Goal: Task Accomplishment & Management: Use online tool/utility

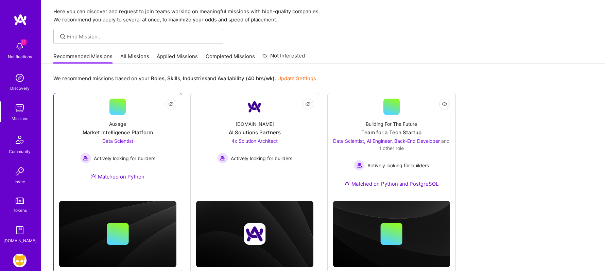
scroll to position [40, 0]
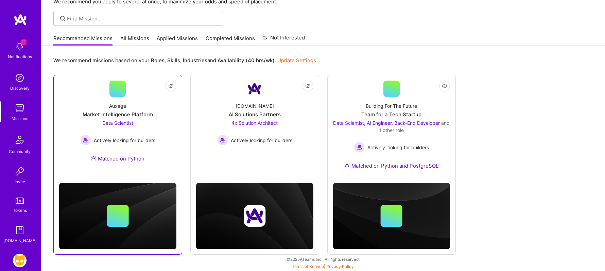
click at [154, 120] on div "Data Scientist Actively looking for builders" at bounding box center [117, 132] width 75 height 26
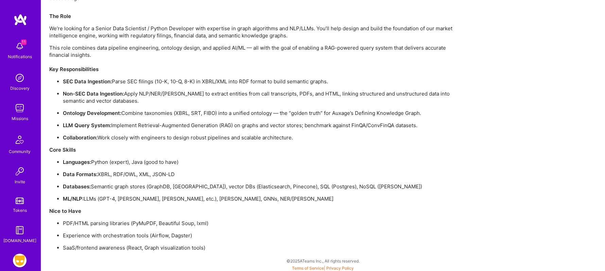
scroll to position [472, 0]
click at [19, 257] on img at bounding box center [20, 261] width 14 height 14
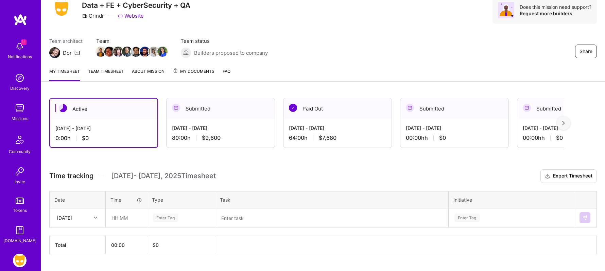
scroll to position [44, 0]
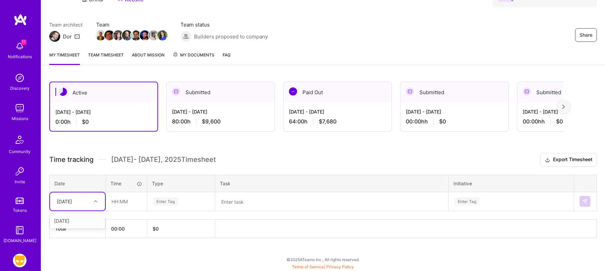
click at [90, 199] on div "[DATE]" at bounding box center [72, 201] width 38 height 11
click at [68, 220] on div "[DATE]" at bounding box center [77, 221] width 55 height 13
click at [124, 200] on input "text" at bounding box center [126, 201] width 40 height 18
type input "08:00"
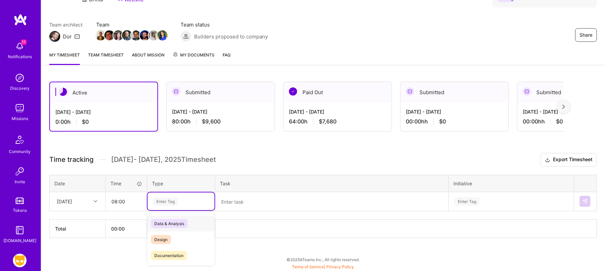
click at [176, 201] on div "Enter Tag" at bounding box center [165, 201] width 25 height 11
click at [172, 222] on span "Data & Analysis" at bounding box center [169, 223] width 37 height 9
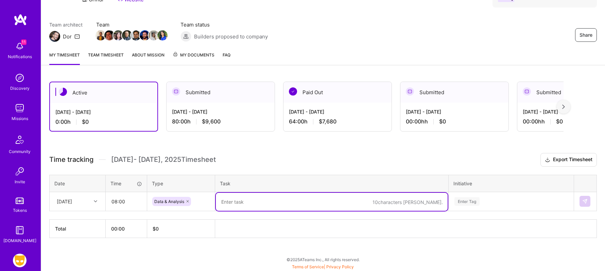
click at [245, 204] on textarea at bounding box center [332, 202] width 232 height 18
type textarea "looker development"
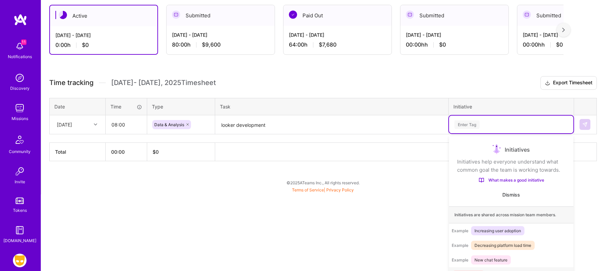
click at [475, 133] on div "option Finance Data focused, 1 of 59. 59 results available. Use Up and Down to …" at bounding box center [511, 125] width 124 height 18
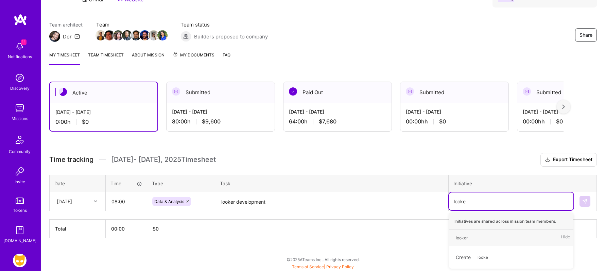
type input "looker"
click at [462, 237] on div "looker" at bounding box center [462, 237] width 12 height 7
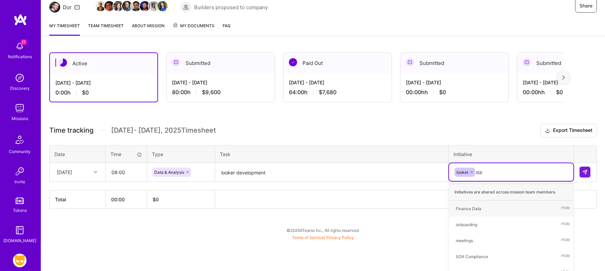
type input "data"
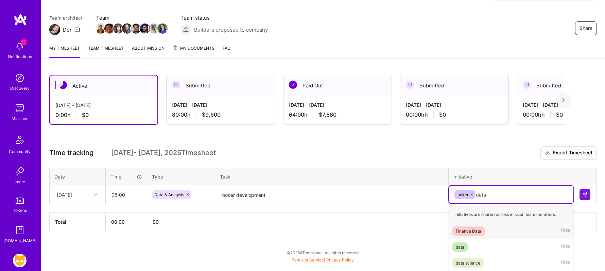
scroll to position [50, 0]
click at [457, 248] on div "data" at bounding box center [460, 247] width 9 height 7
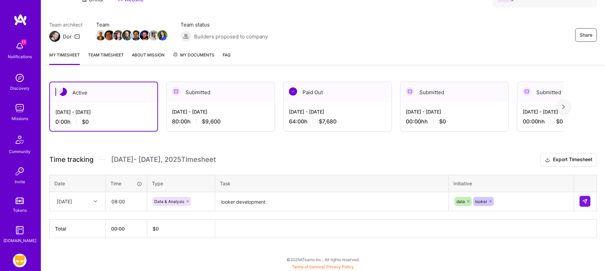
click at [119, 232] on th "00:00" at bounding box center [126, 228] width 41 height 18
click at [586, 200] on img at bounding box center [585, 201] width 5 height 5
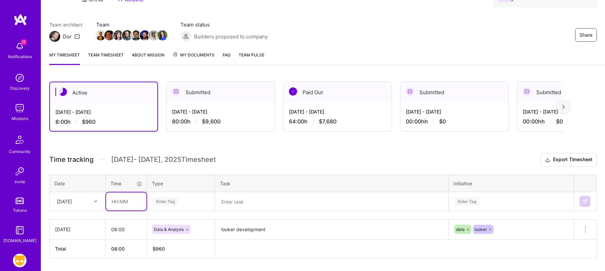
click at [132, 202] on input "text" at bounding box center [126, 201] width 40 height 18
type input "08:00"
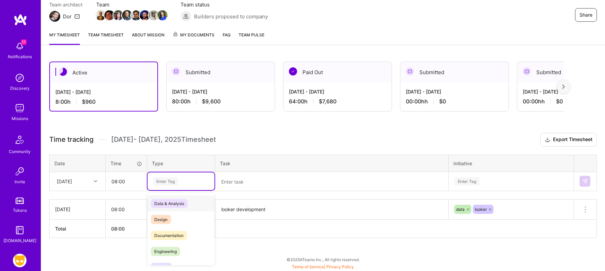
click at [171, 190] on div "option Data & Analysis, selected. option Data & Analysis focused, 0 of 2. 17 re…" at bounding box center [181, 181] width 67 height 18
click at [175, 206] on span "Data & Analysis" at bounding box center [169, 203] width 37 height 9
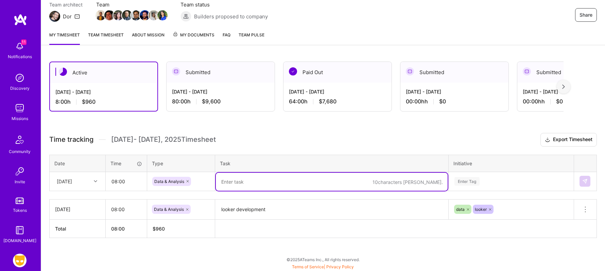
click at [235, 181] on textarea at bounding box center [332, 182] width 232 height 18
type textarea "looker development"
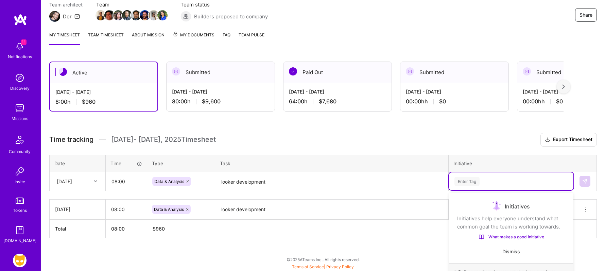
click at [472, 181] on div "option data, selected. option Finance Data focused, 1 of 59. 59 results availab…" at bounding box center [511, 181] width 124 height 18
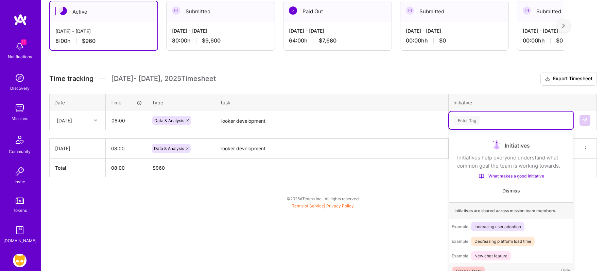
scroll to position [13, 0]
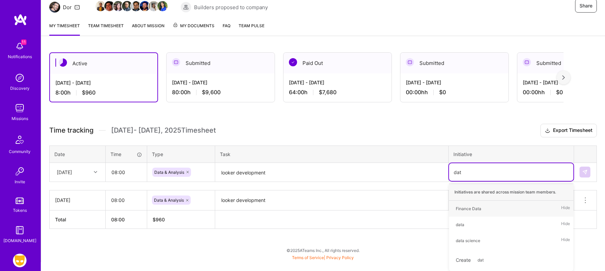
type input "data"
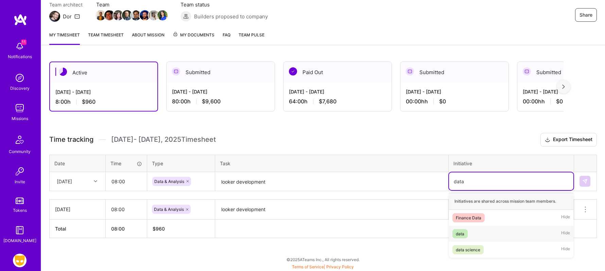
click at [459, 234] on div "data" at bounding box center [460, 233] width 9 height 7
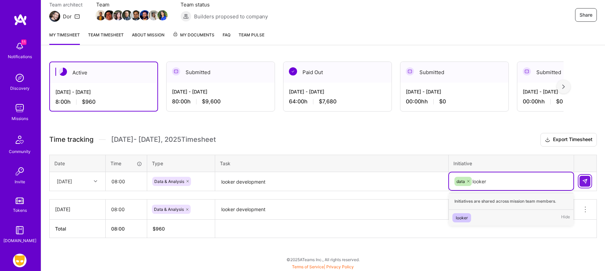
type input "looker"
click at [586, 180] on img at bounding box center [585, 181] width 5 height 5
